Goal: Information Seeking & Learning: Learn about a topic

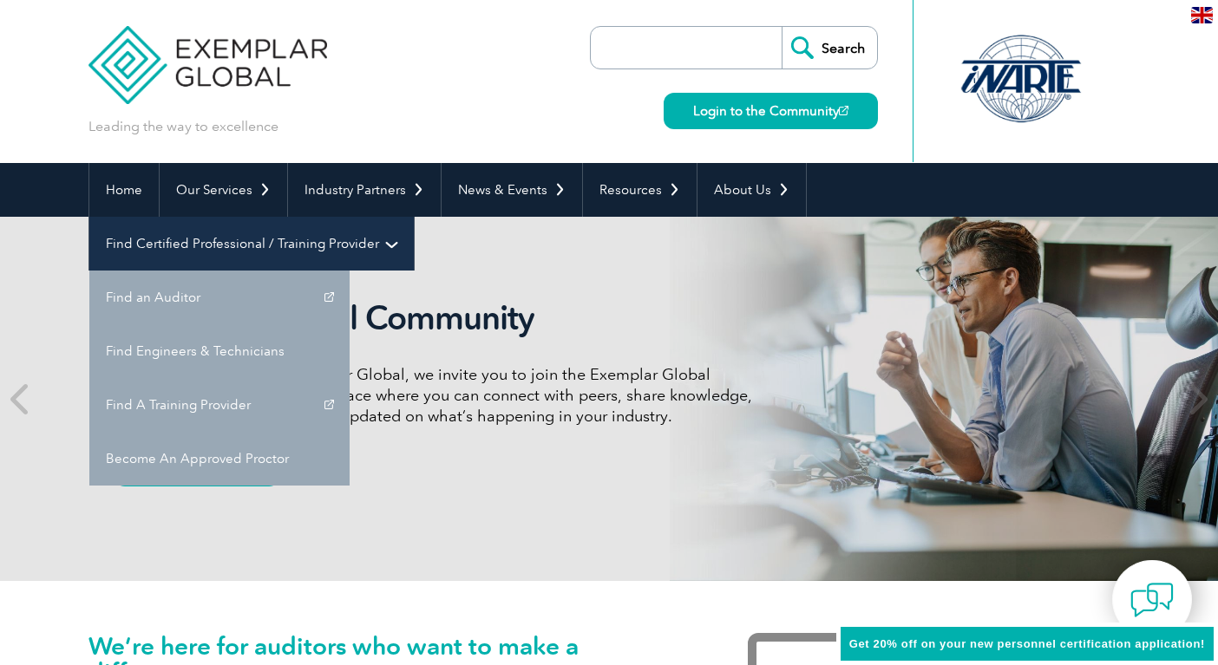
click at [414, 217] on link "Find Certified Professional / Training Provider" at bounding box center [251, 244] width 324 height 54
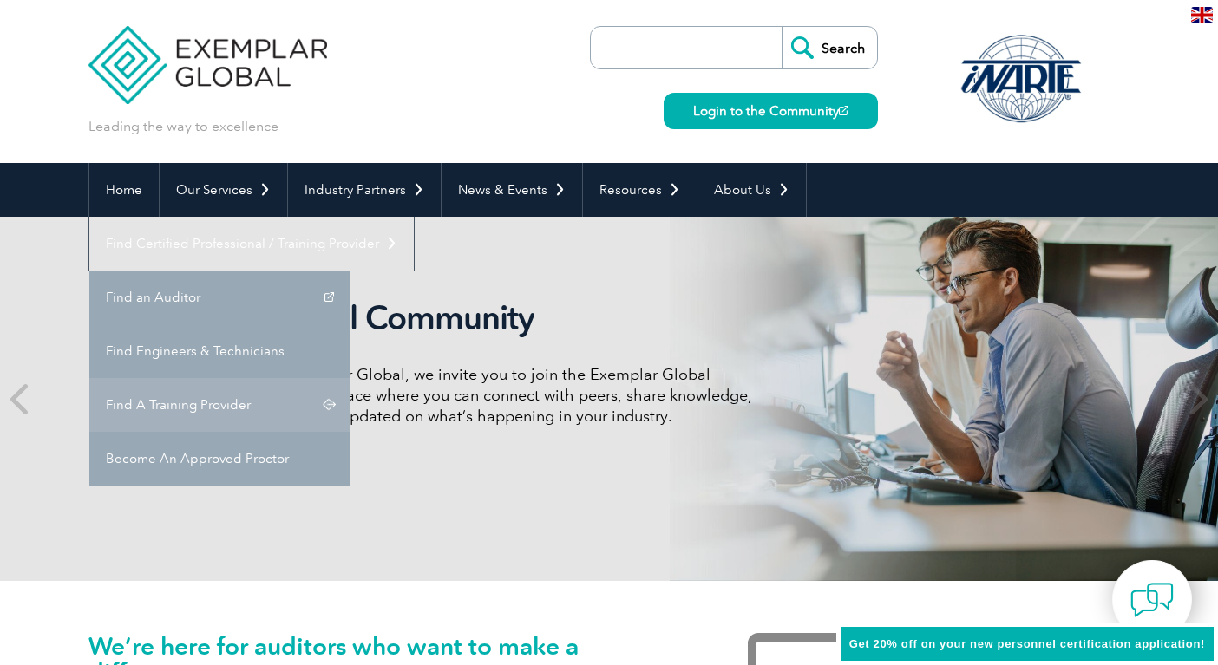
click at [349, 378] on link "Find A Training Provider" at bounding box center [219, 405] width 260 height 54
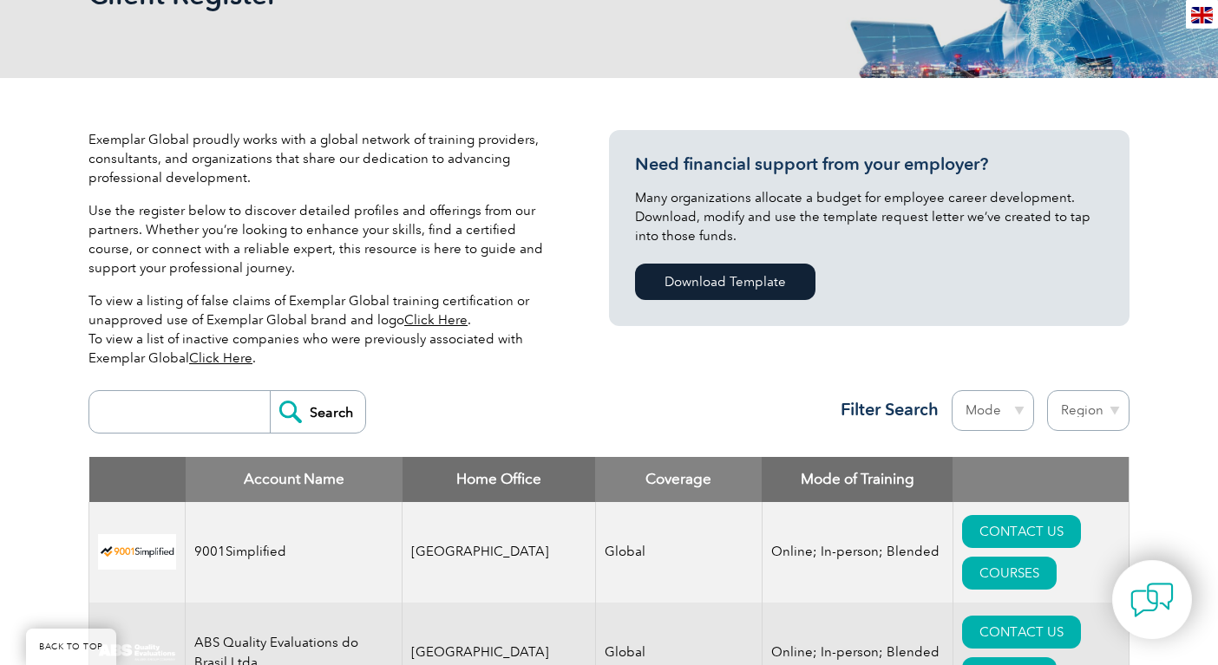
scroll to position [306, 0]
click at [199, 413] on input "search" at bounding box center [184, 411] width 172 height 42
type input "qs"
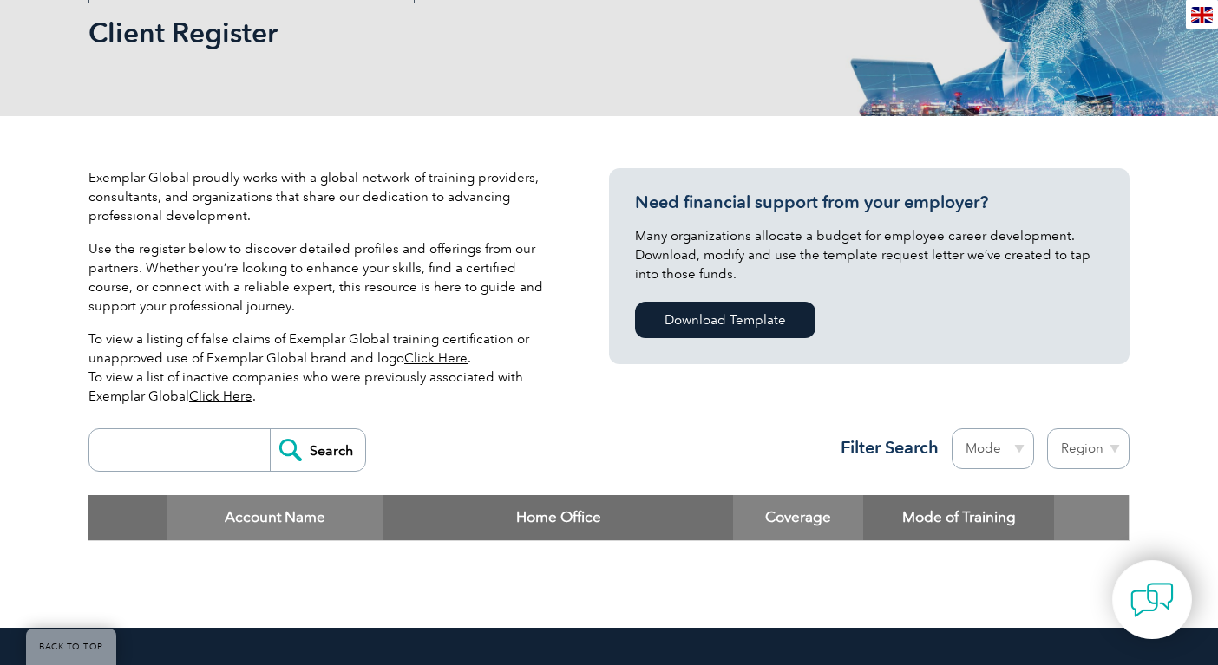
scroll to position [264, 0]
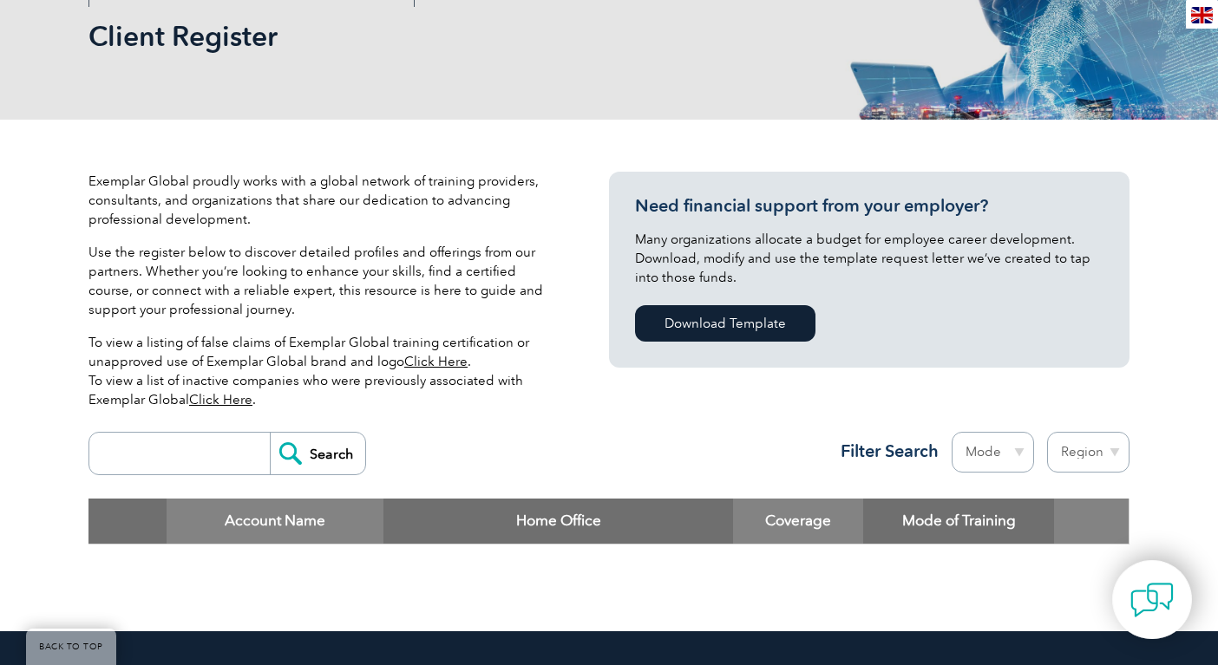
click at [211, 450] on input "search" at bounding box center [184, 454] width 172 height 42
type input "quality support group"
click at [318, 454] on input "Search" at bounding box center [317, 454] width 95 height 42
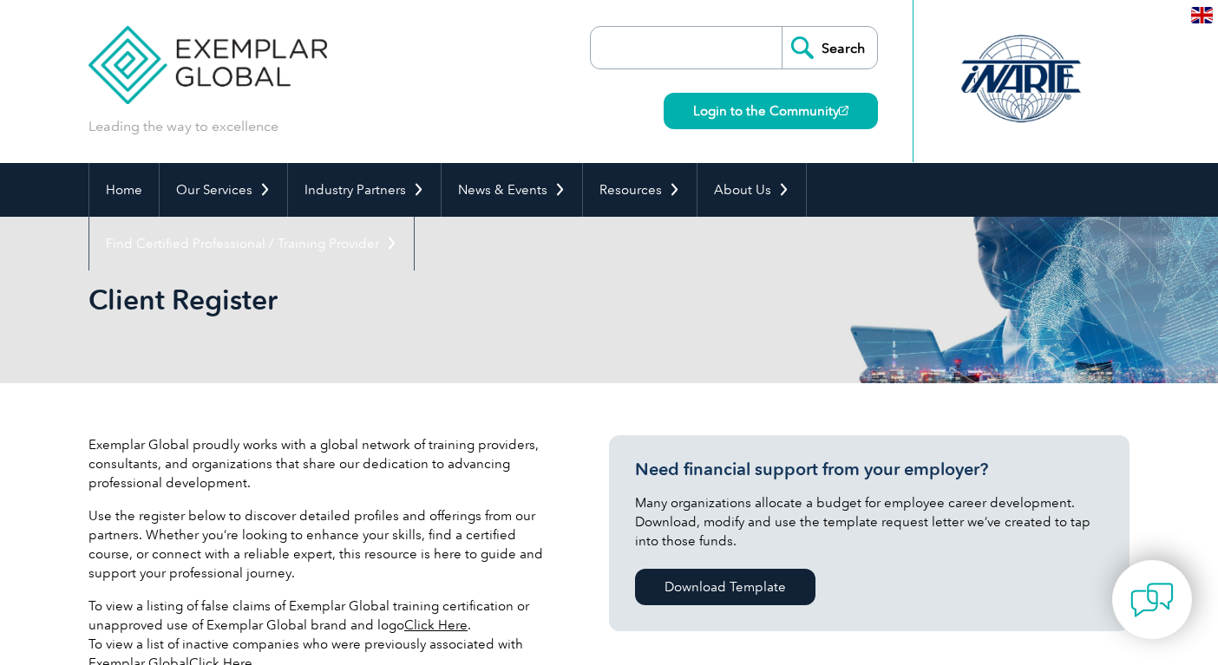
click at [320, 452] on p "Exemplar Global proudly works with a global network of training providers, cons…" at bounding box center [322, 463] width 468 height 57
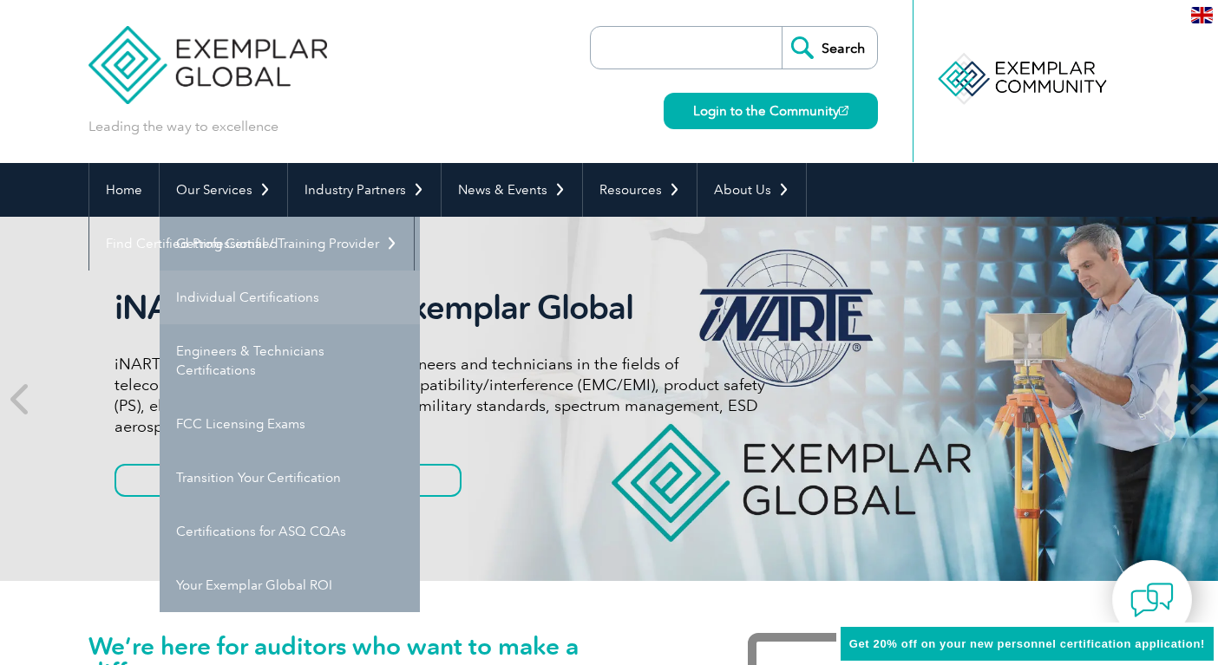
click at [280, 295] on link "Individual Certifications" at bounding box center [290, 298] width 260 height 54
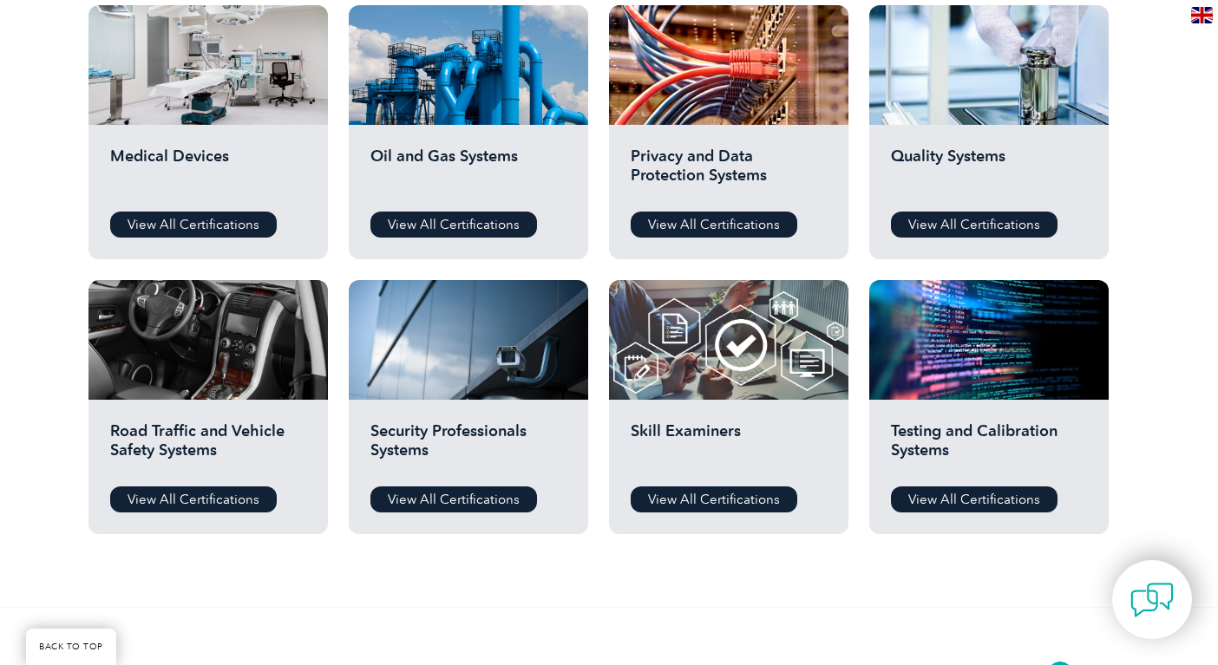
scroll to position [1041, 0]
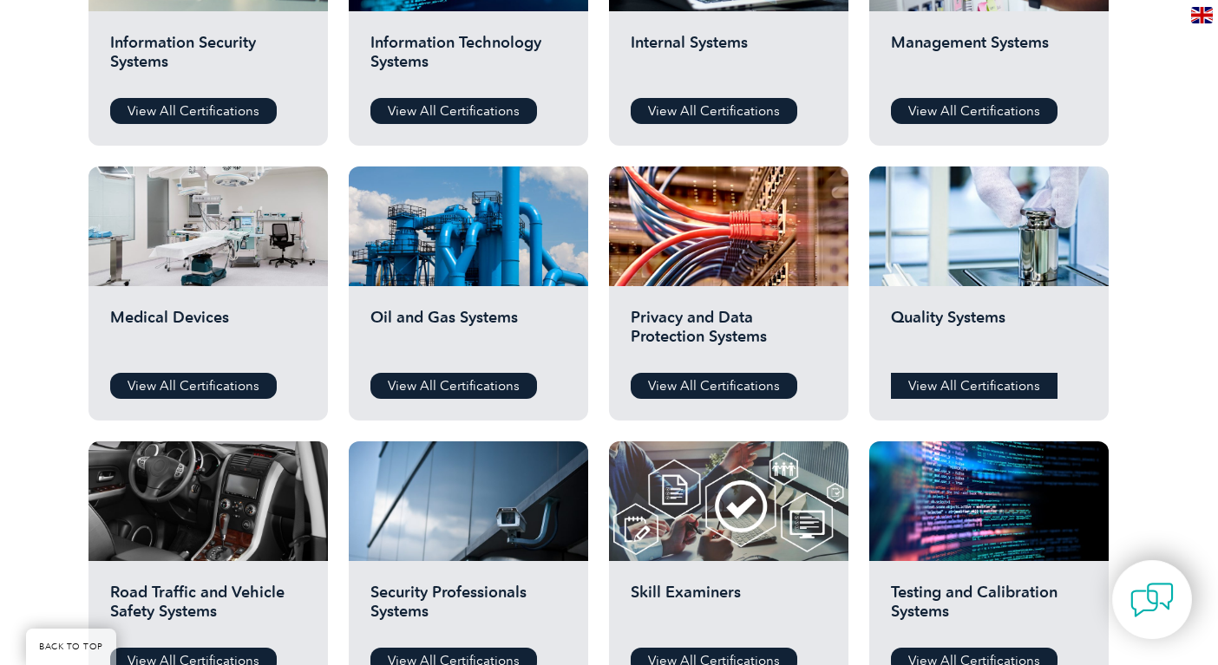
click at [975, 387] on link "View All Certifications" at bounding box center [974, 386] width 166 height 26
click at [227, 380] on link "View All Certifications" at bounding box center [193, 386] width 166 height 26
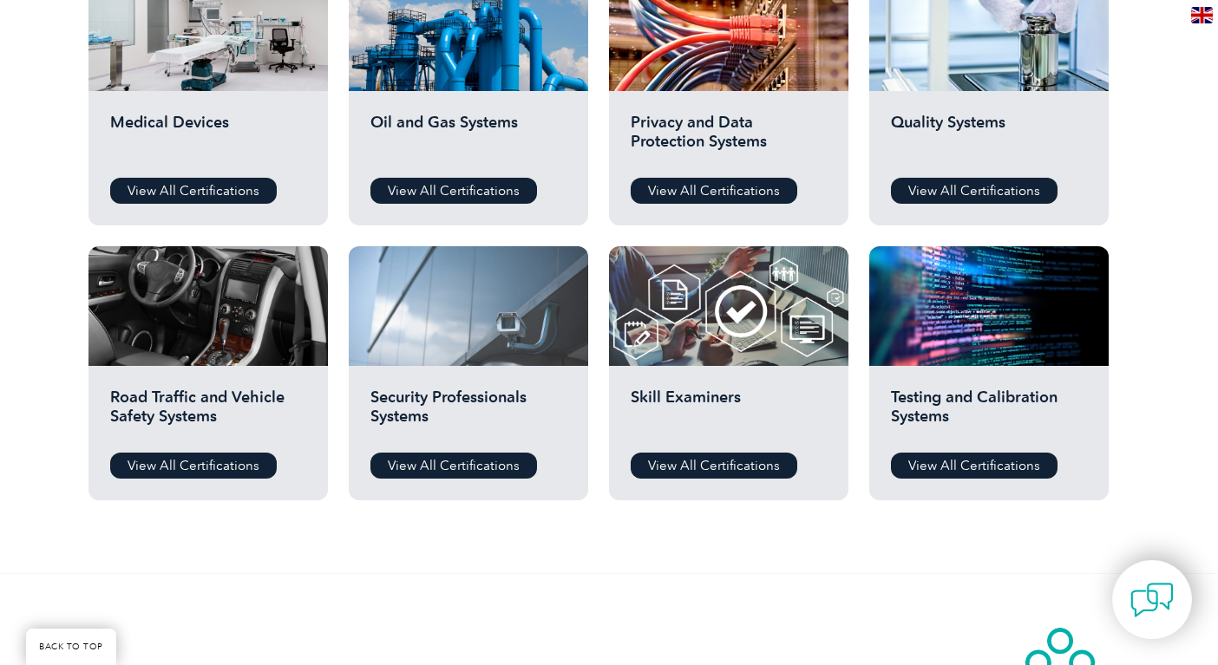
scroll to position [1237, 0]
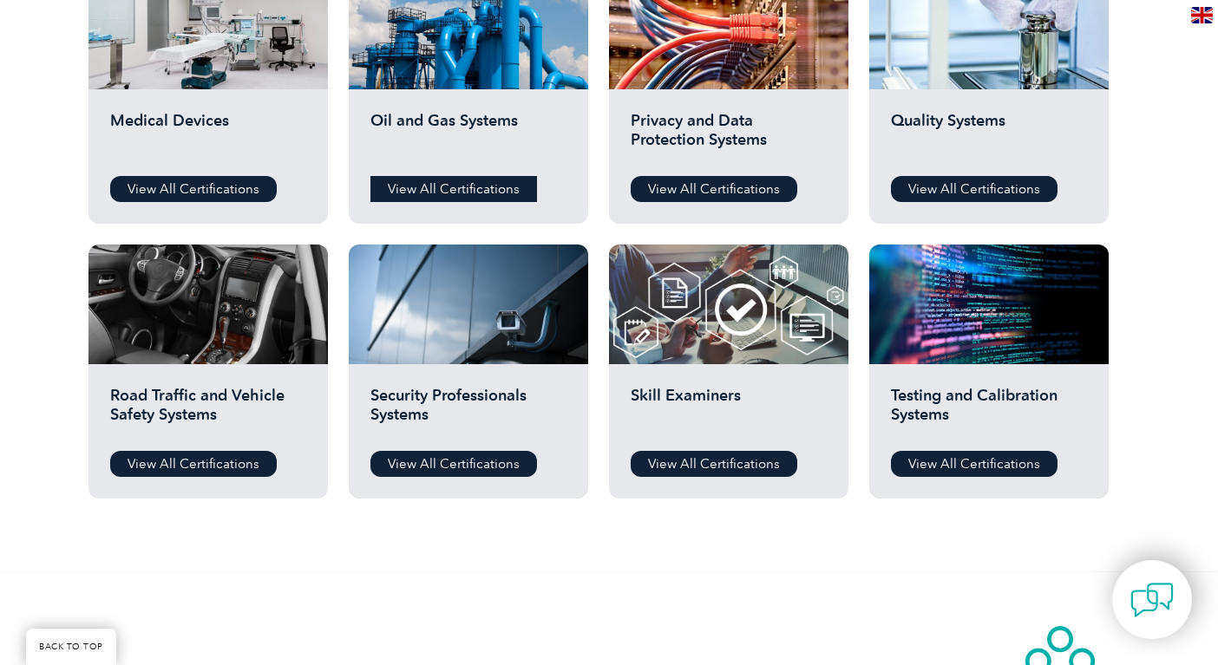
click at [463, 184] on link "View All Certifications" at bounding box center [453, 189] width 166 height 26
click at [955, 463] on link "View All Certifications" at bounding box center [974, 464] width 166 height 26
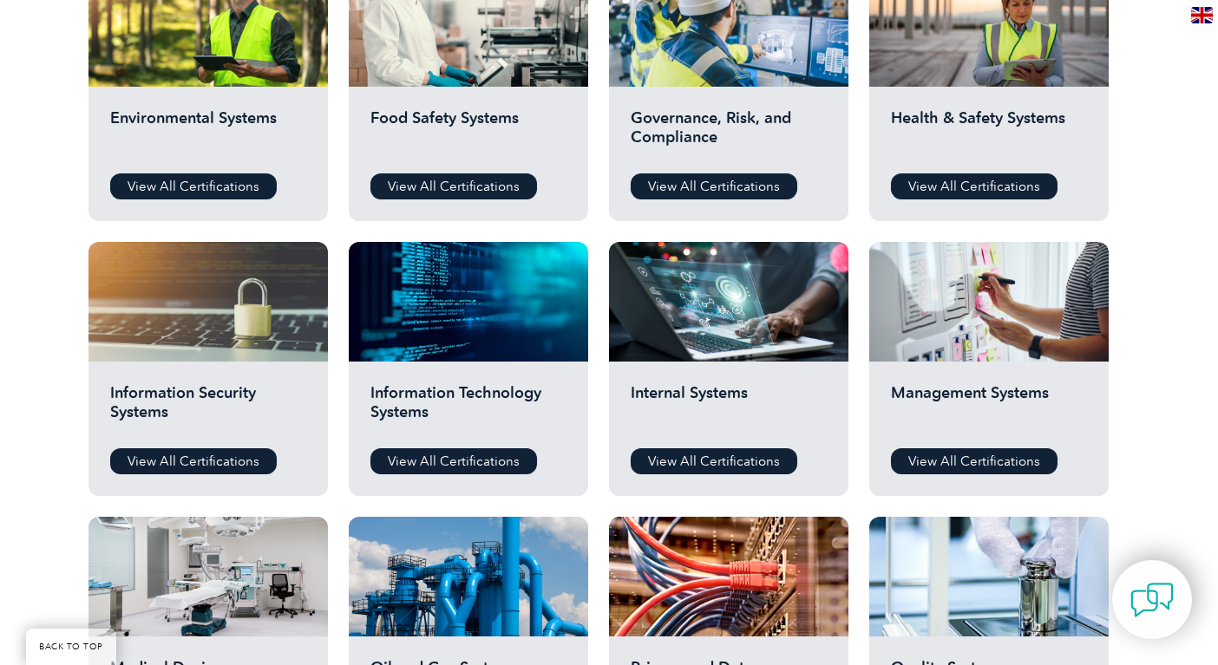
scroll to position [669, 0]
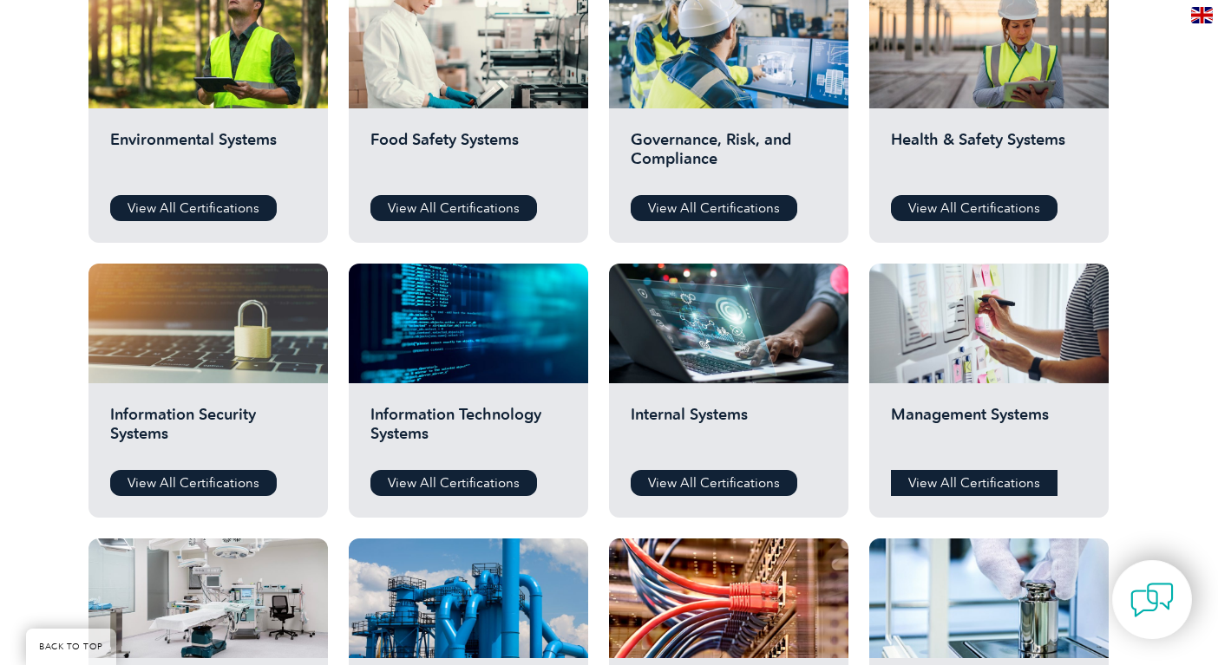
click at [934, 480] on link "View All Certifications" at bounding box center [974, 483] width 166 height 26
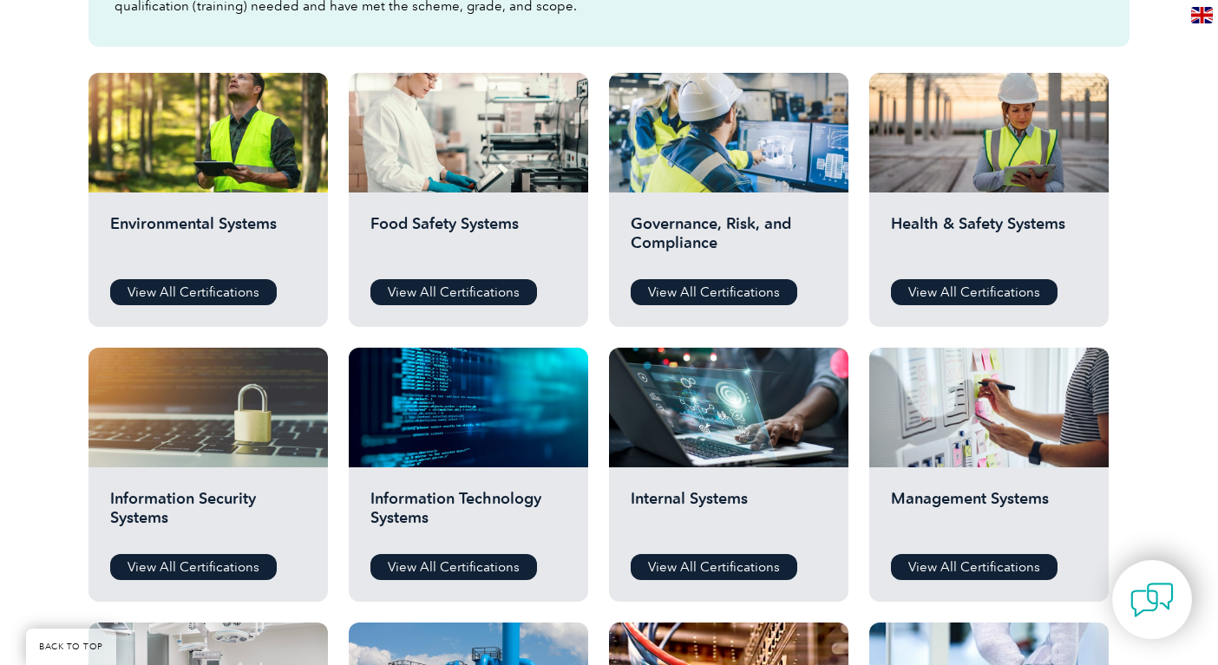
scroll to position [565, 0]
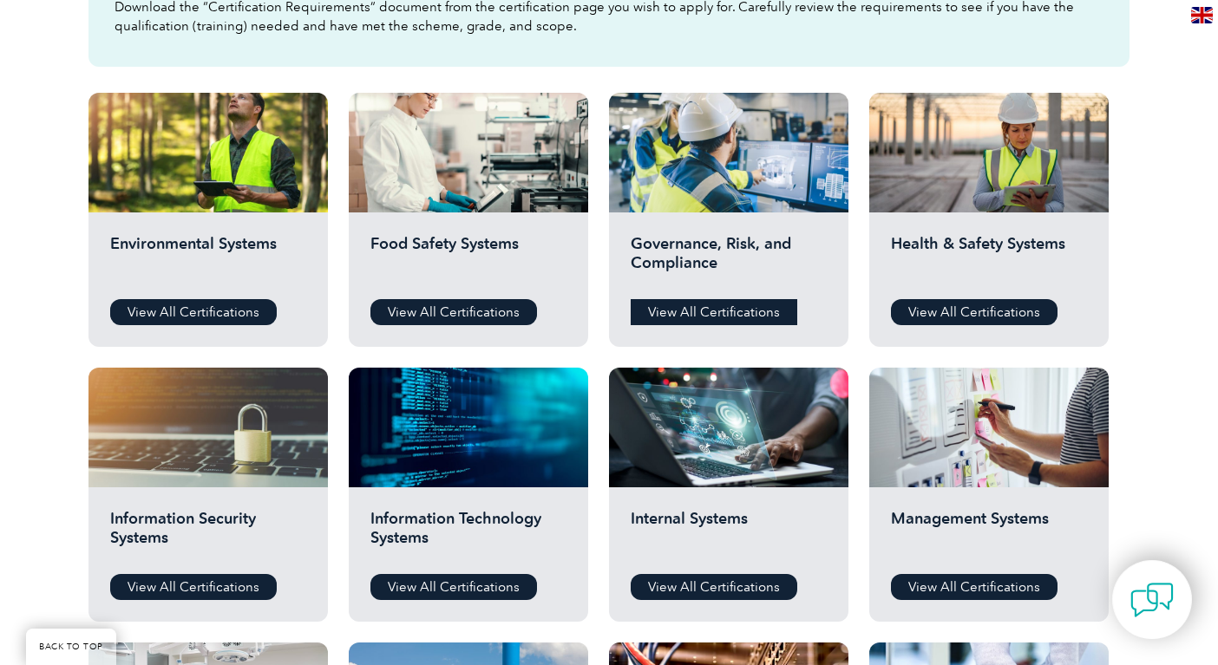
click at [694, 307] on link "View All Certifications" at bounding box center [713, 312] width 166 height 26
click at [420, 312] on link "View All Certifications" at bounding box center [453, 312] width 166 height 26
click at [221, 307] on link "View All Certifications" at bounding box center [193, 312] width 166 height 26
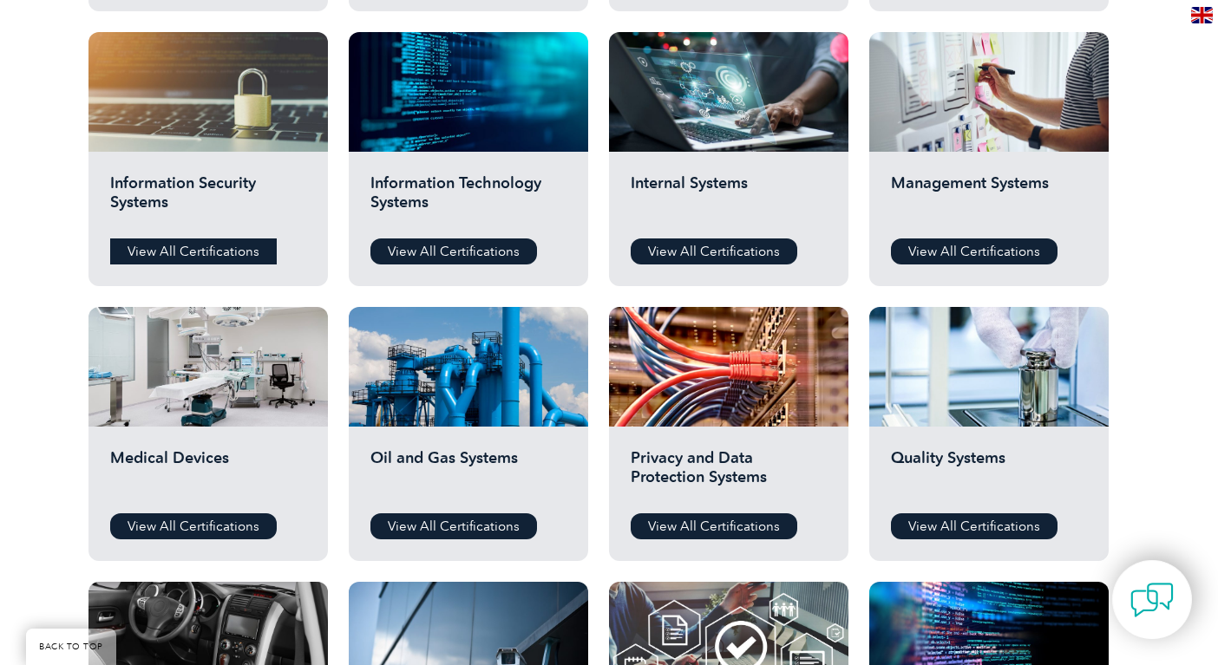
scroll to position [902, 0]
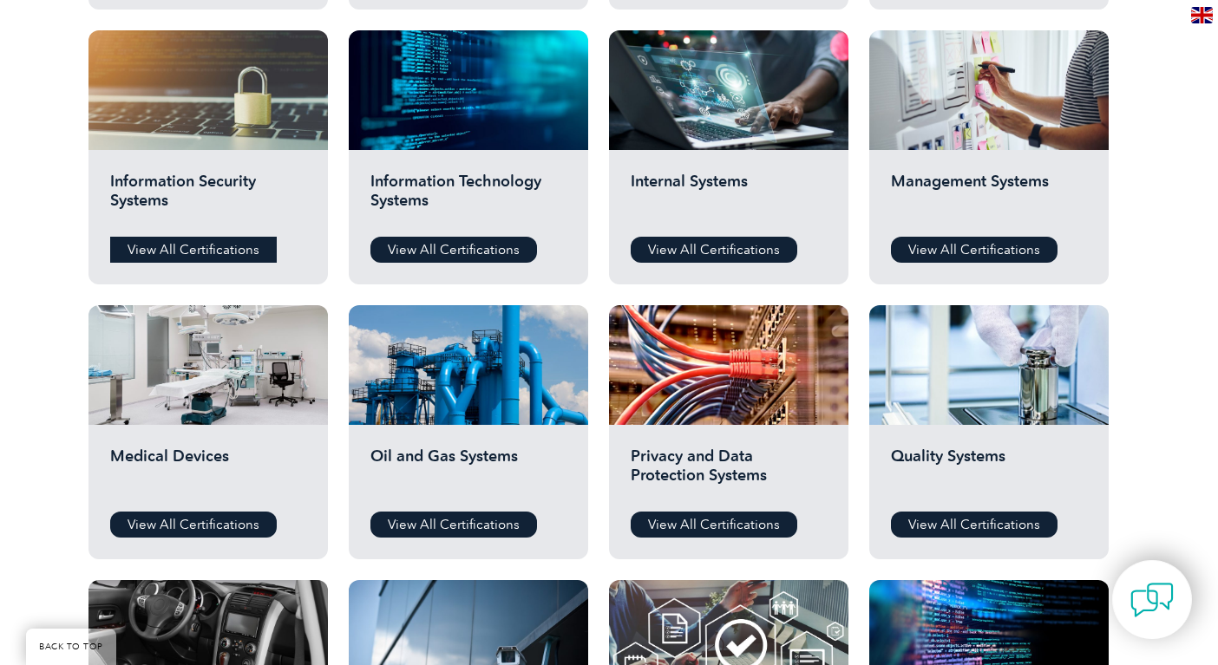
click at [212, 247] on link "View All Certifications" at bounding box center [193, 250] width 166 height 26
click at [463, 238] on link "View All Certifications" at bounding box center [453, 250] width 166 height 26
click at [697, 249] on link "View All Certifications" at bounding box center [713, 250] width 166 height 26
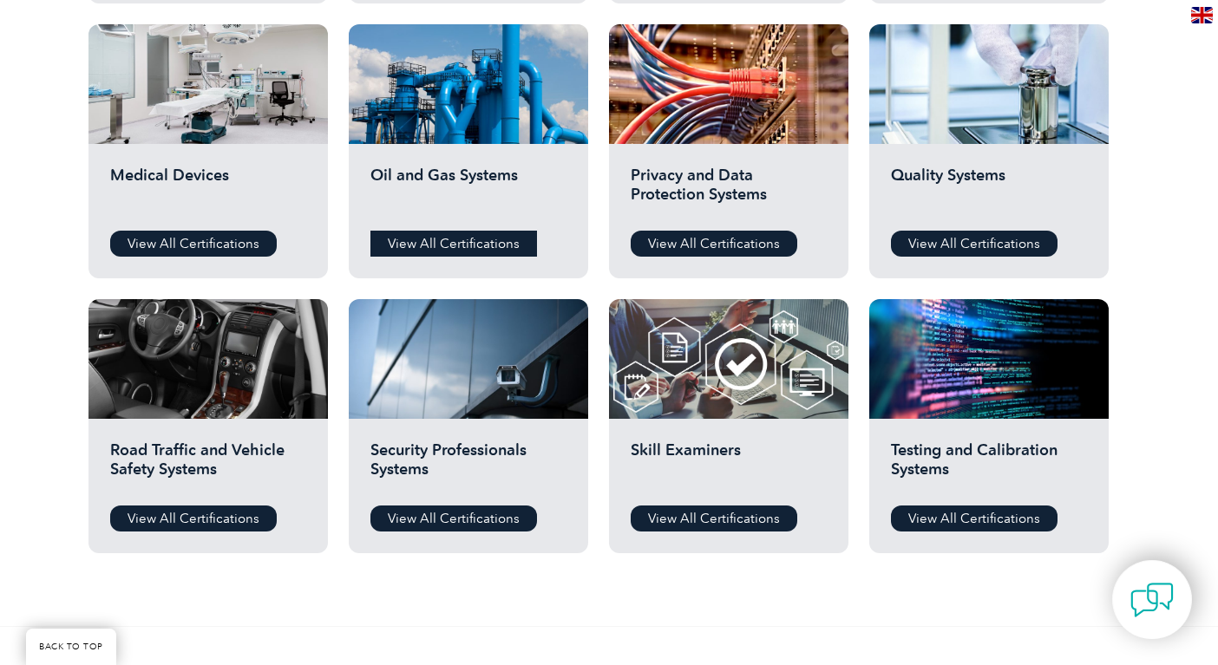
scroll to position [1187, 0]
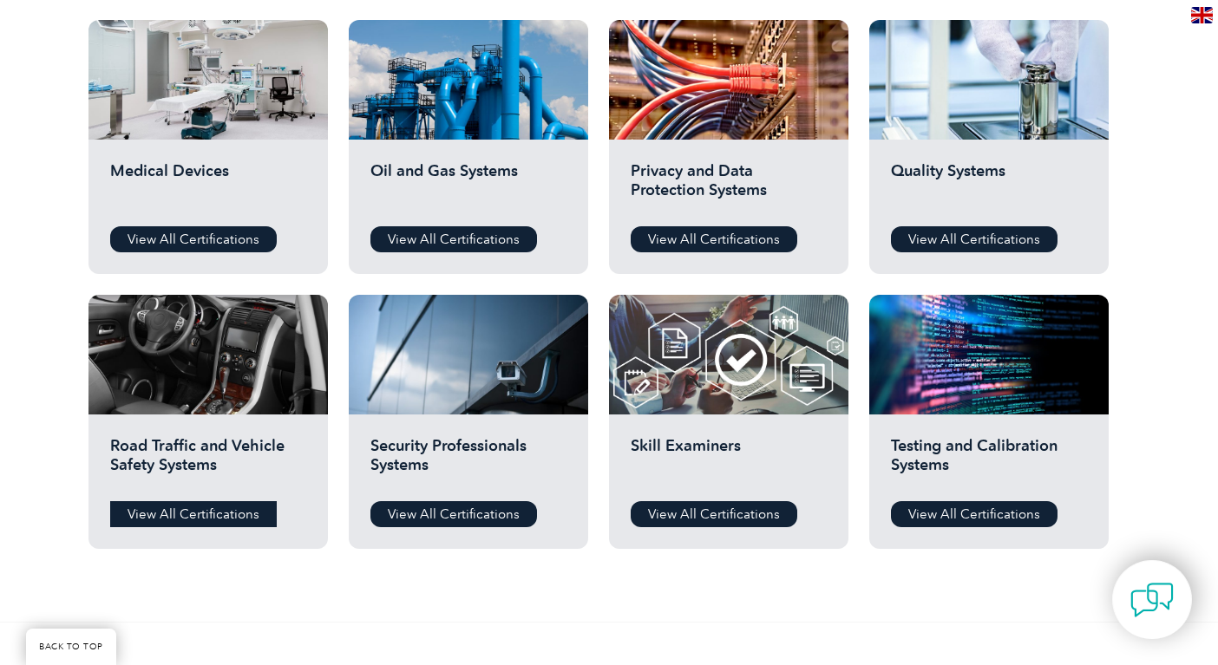
click at [227, 512] on link "View All Certifications" at bounding box center [193, 514] width 166 height 26
click at [497, 505] on link "View All Certifications" at bounding box center [453, 514] width 166 height 26
click at [701, 515] on link "View All Certifications" at bounding box center [713, 514] width 166 height 26
click at [727, 242] on link "View All Certifications" at bounding box center [713, 239] width 166 height 26
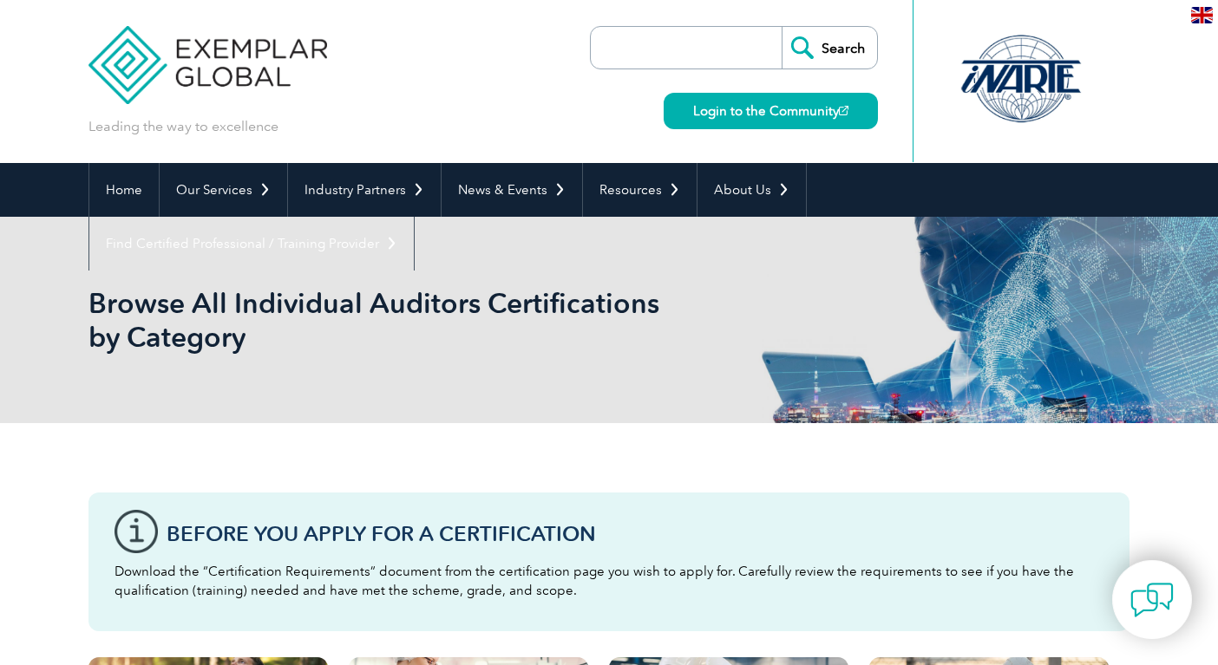
scroll to position [0, 0]
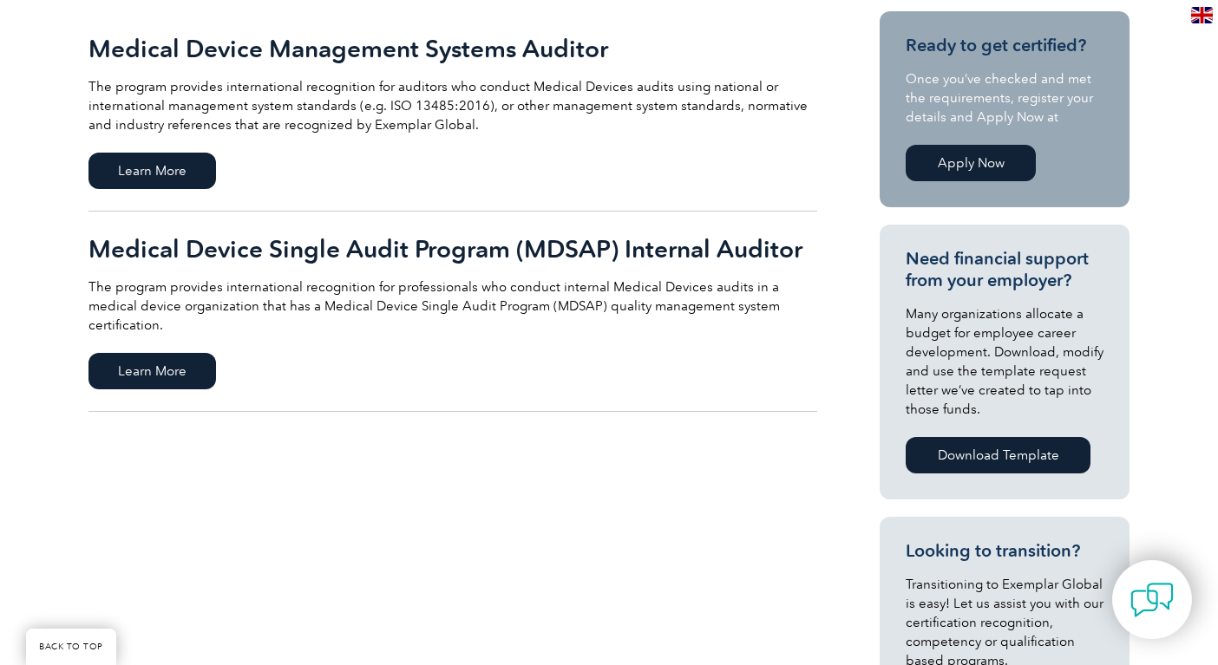
scroll to position [421, 0]
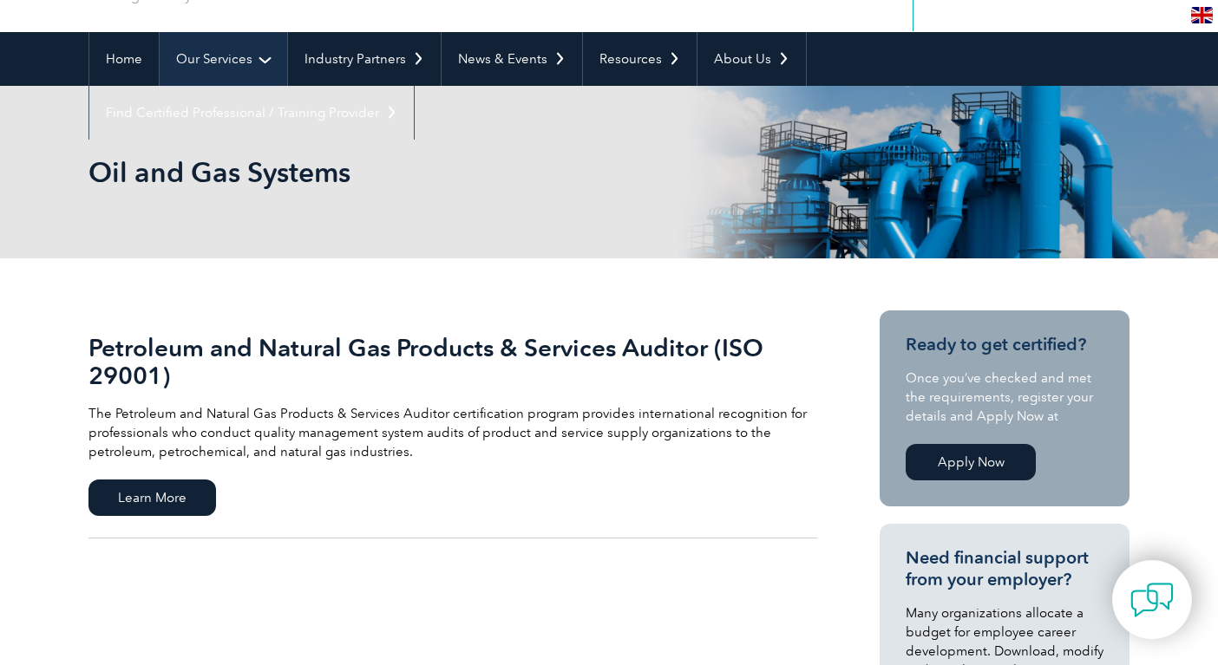
scroll to position [132, 0]
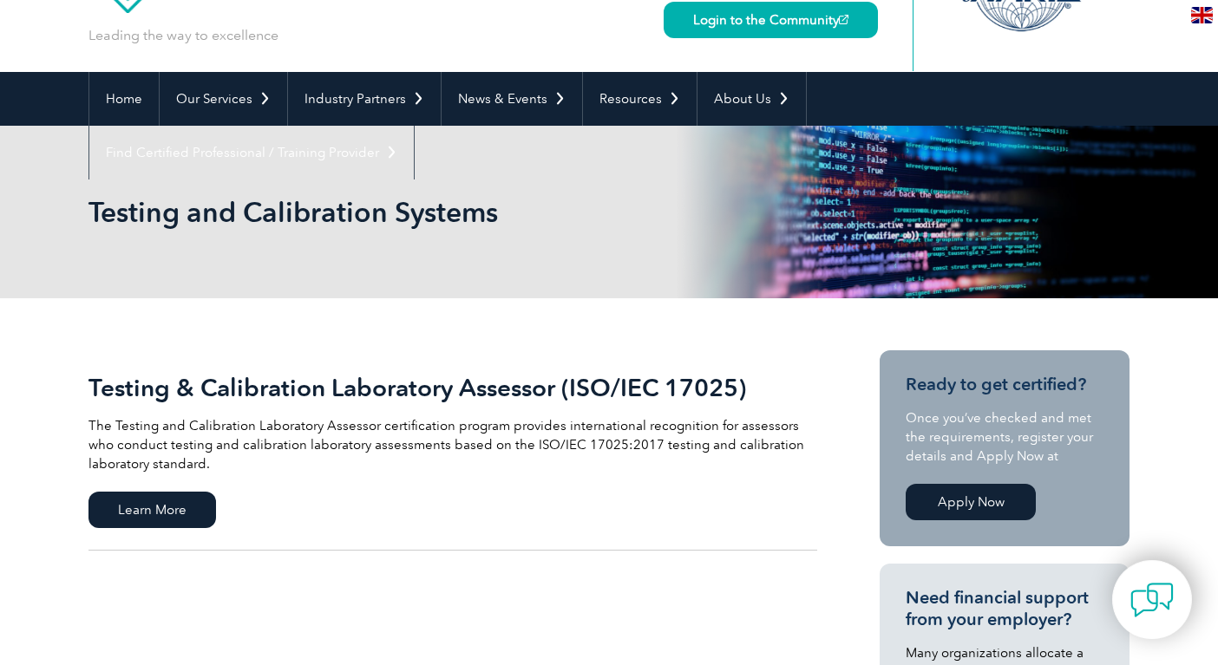
scroll to position [113, 0]
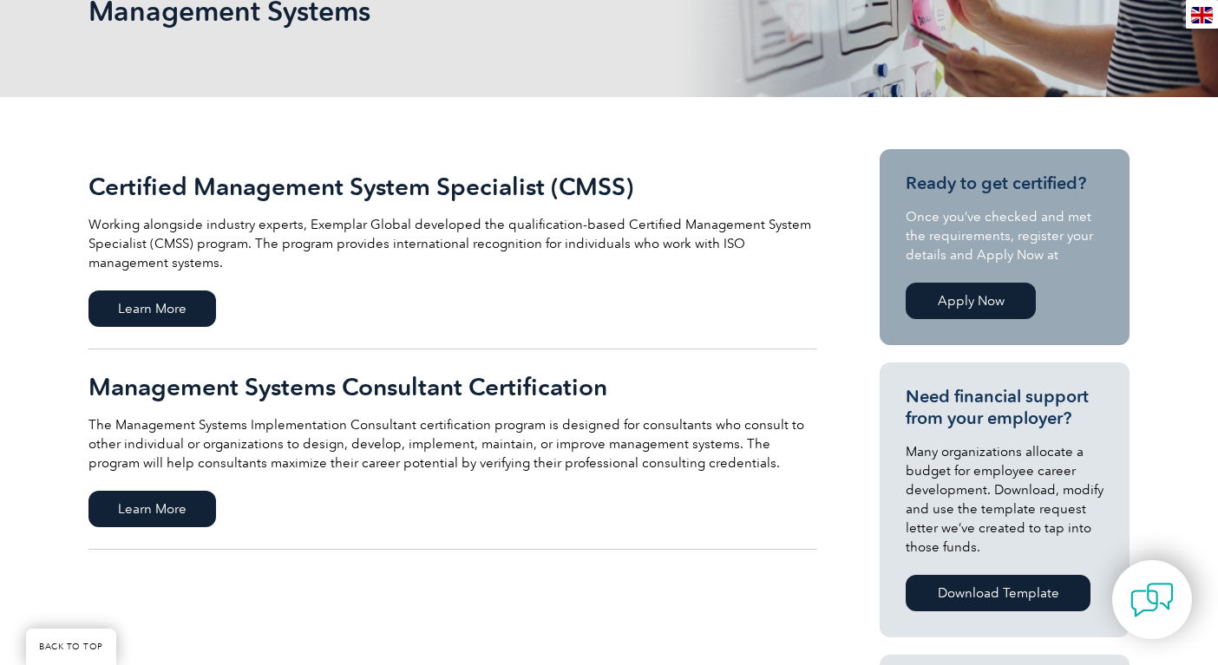
scroll to position [304, 0]
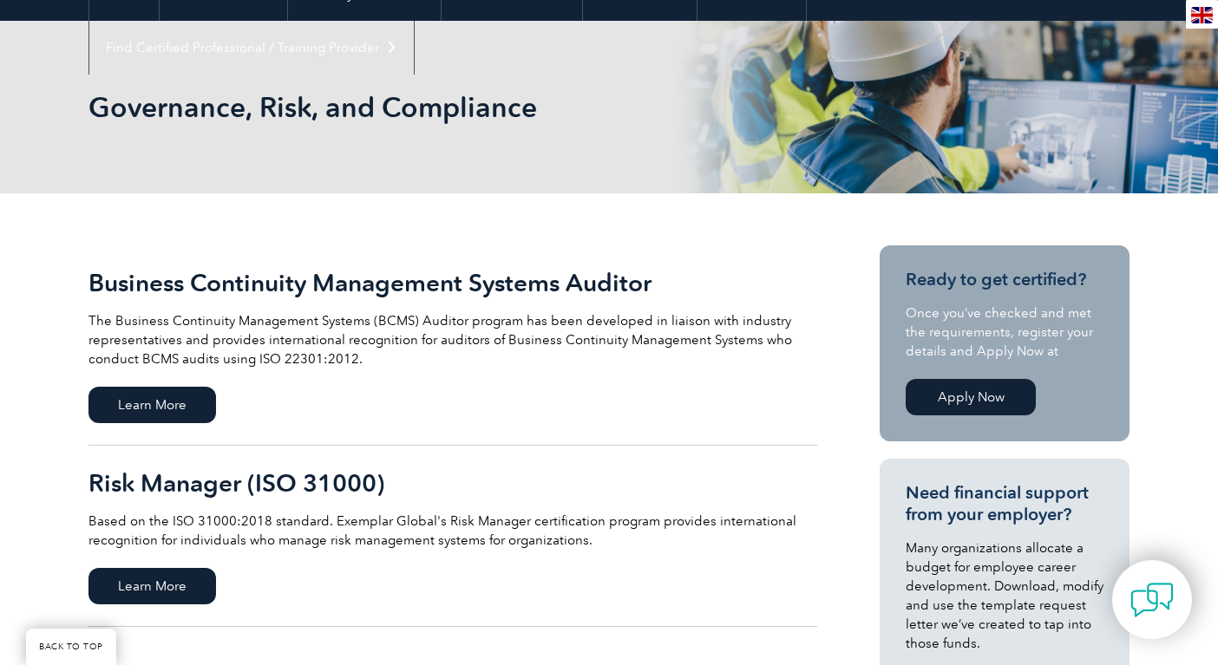
scroll to position [240, 0]
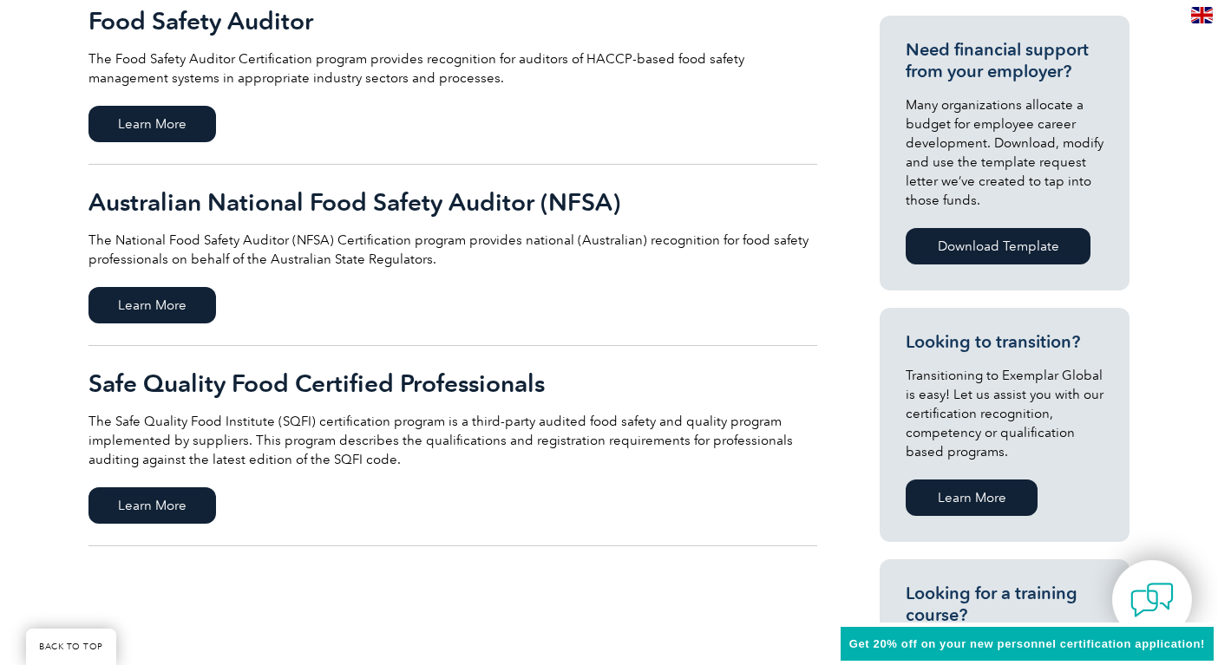
scroll to position [637, 0]
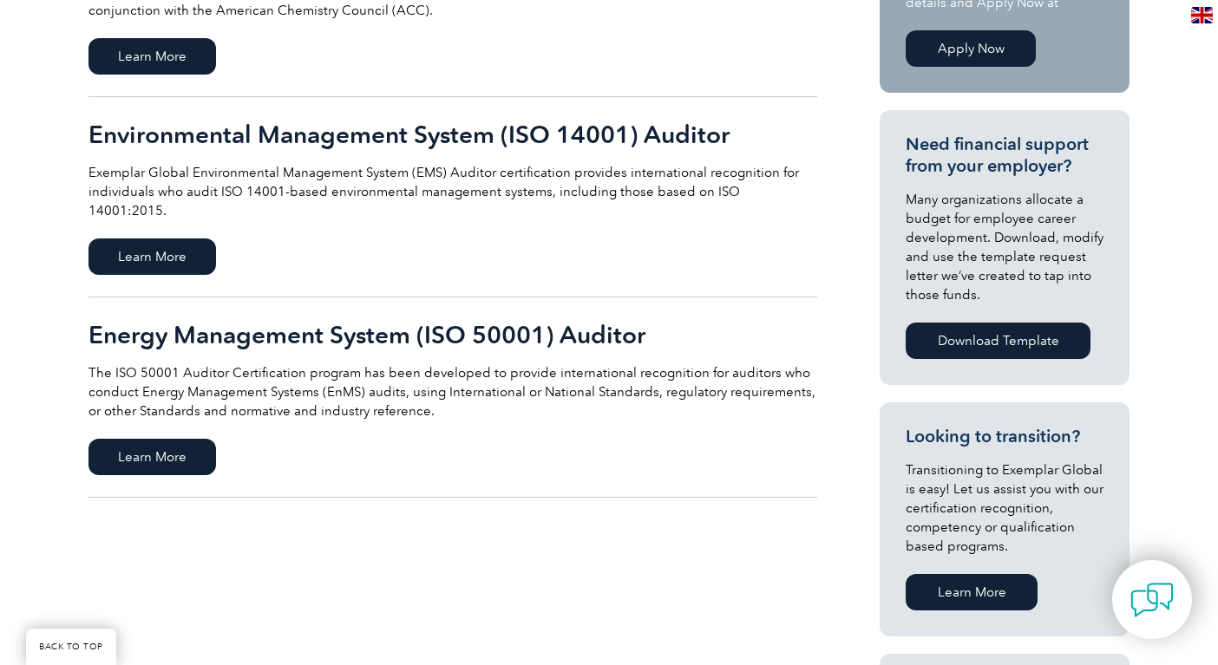
scroll to position [545, 0]
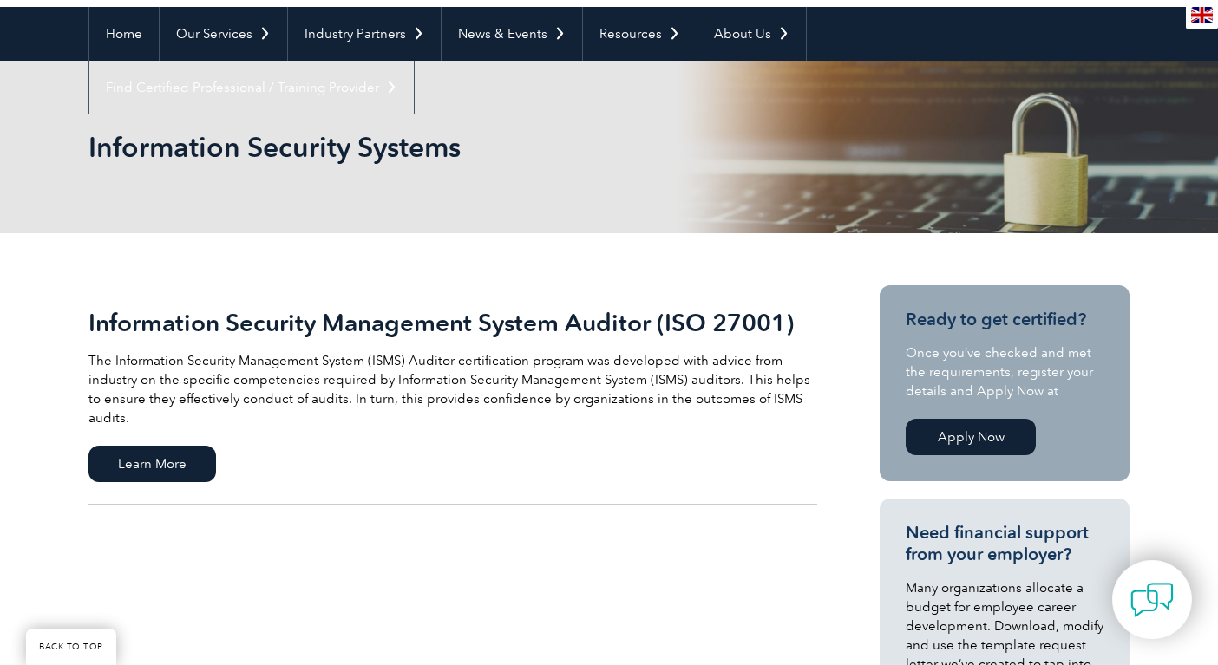
scroll to position [61, 0]
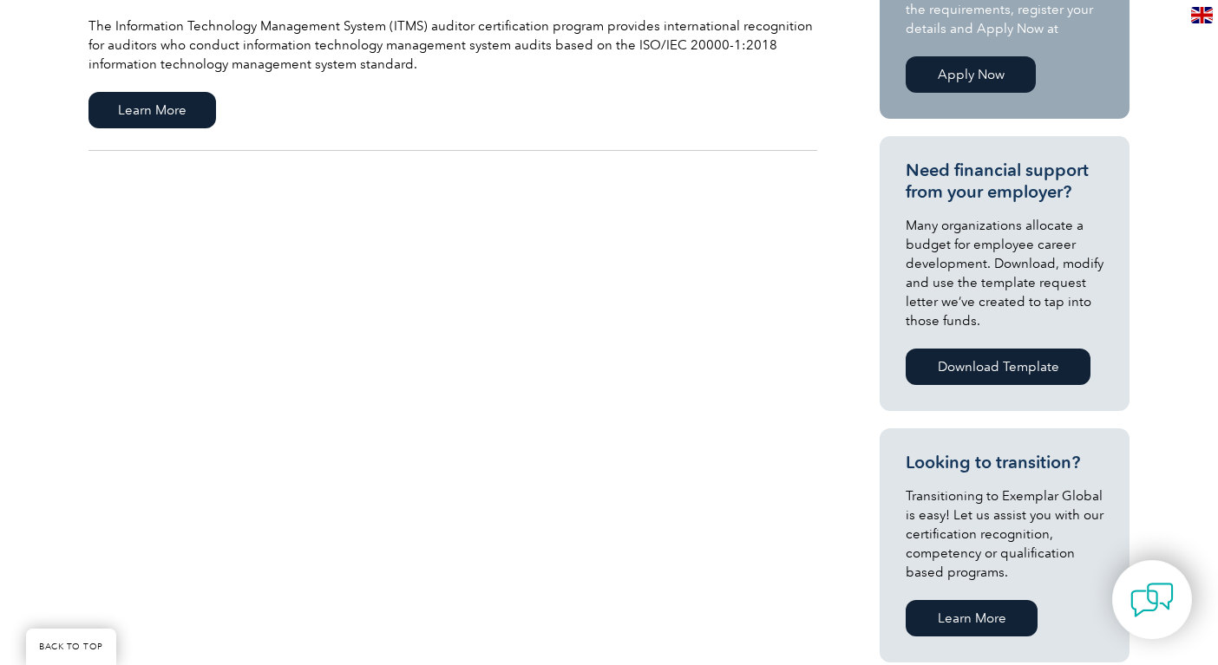
scroll to position [522, 0]
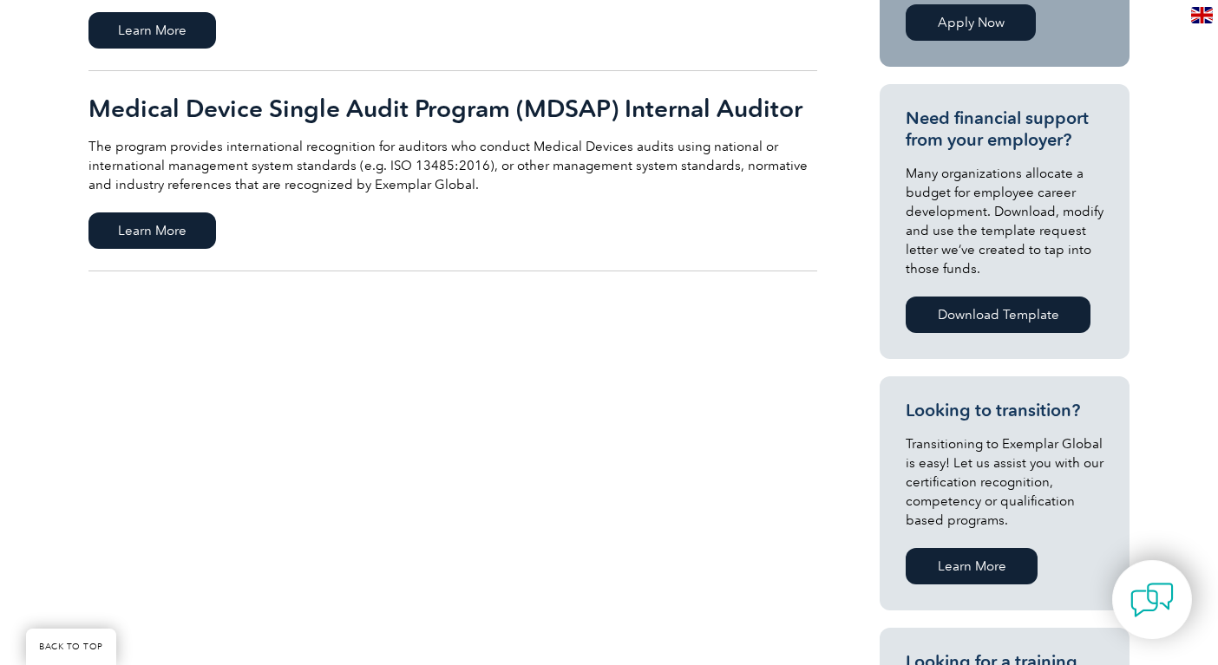
scroll to position [576, 0]
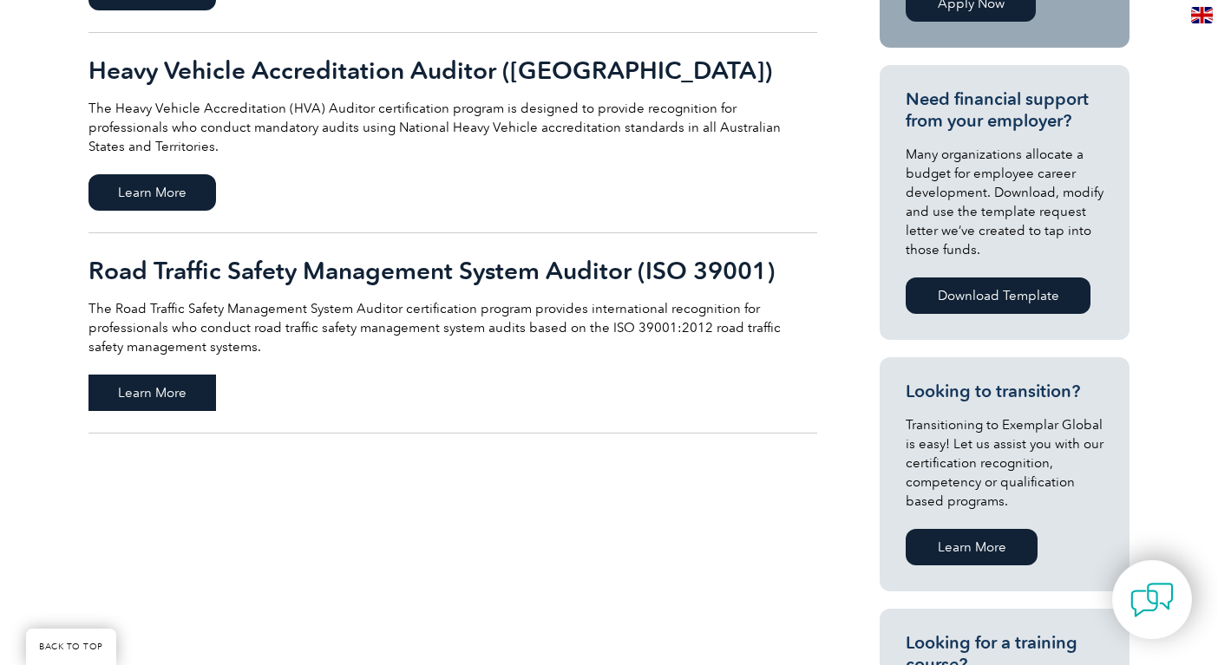
scroll to position [591, 0]
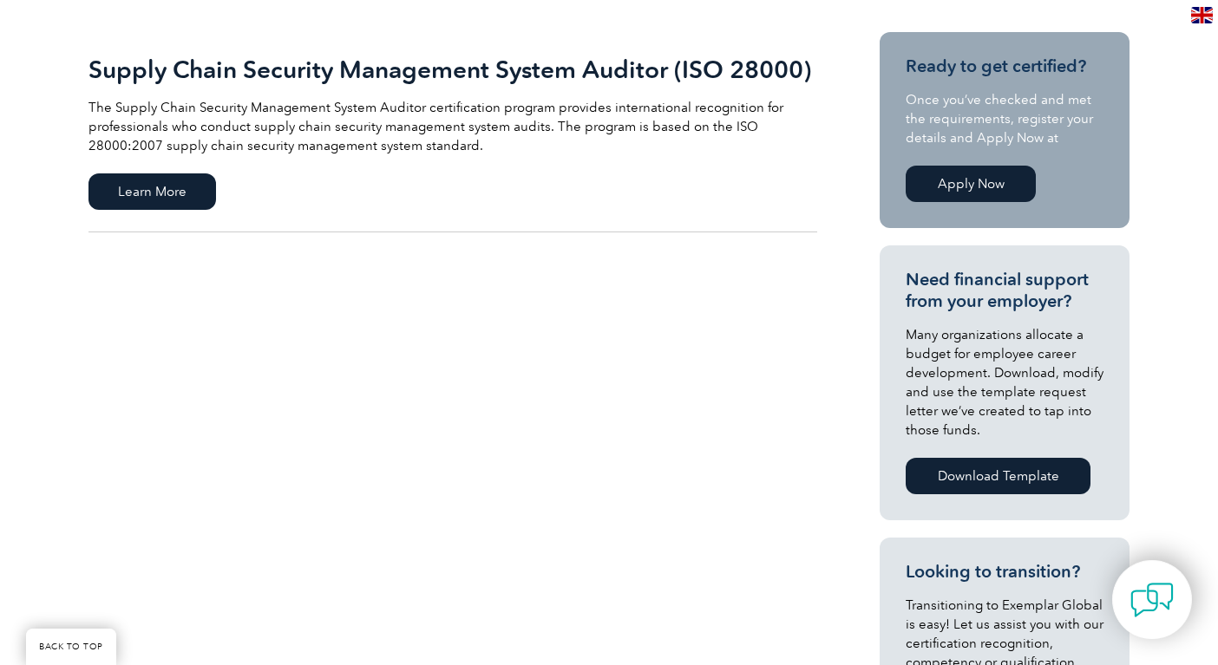
scroll to position [415, 0]
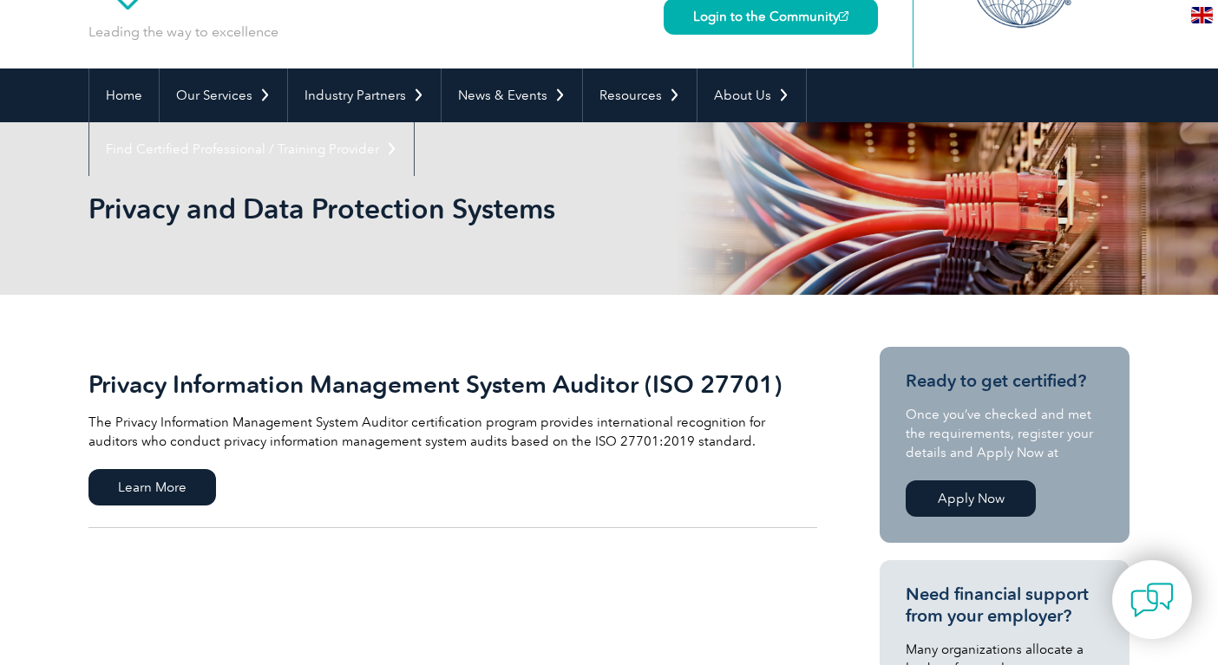
scroll to position [96, 0]
